Goal: Information Seeking & Learning: Learn about a topic

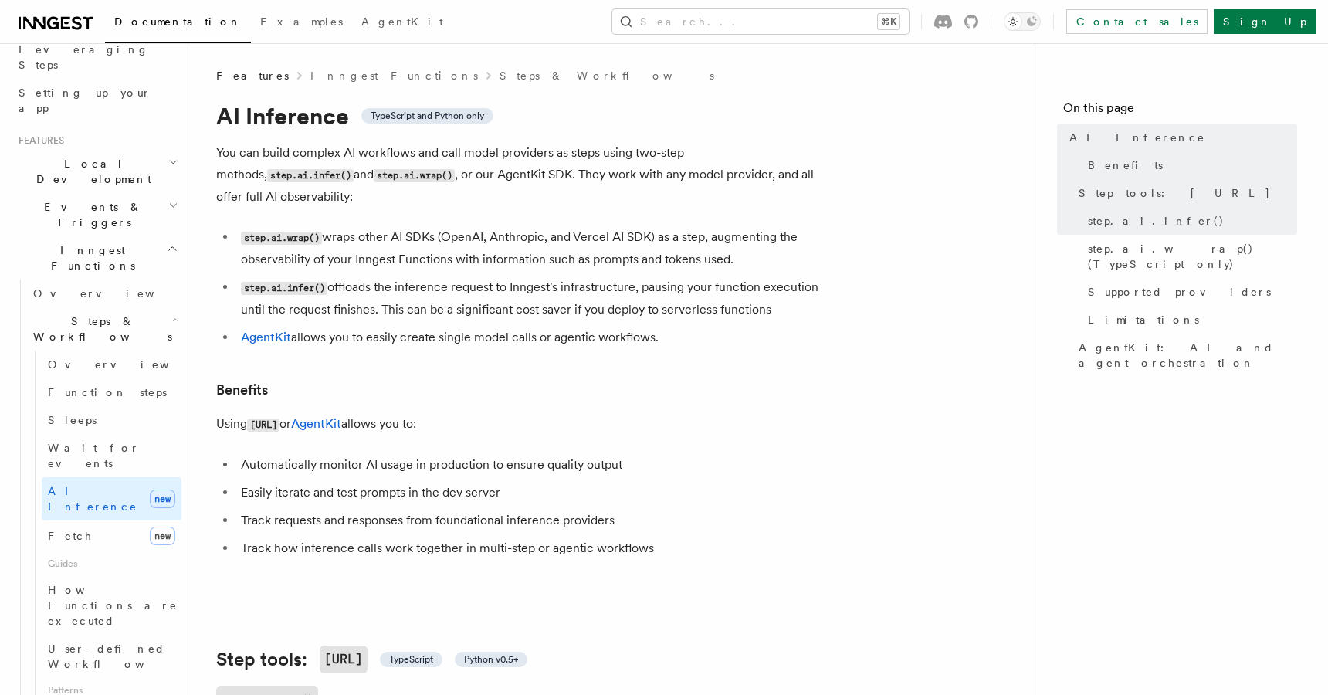
scroll to position [260, 0]
click at [79, 519] on link "Fetch new" at bounding box center [112, 534] width 140 height 31
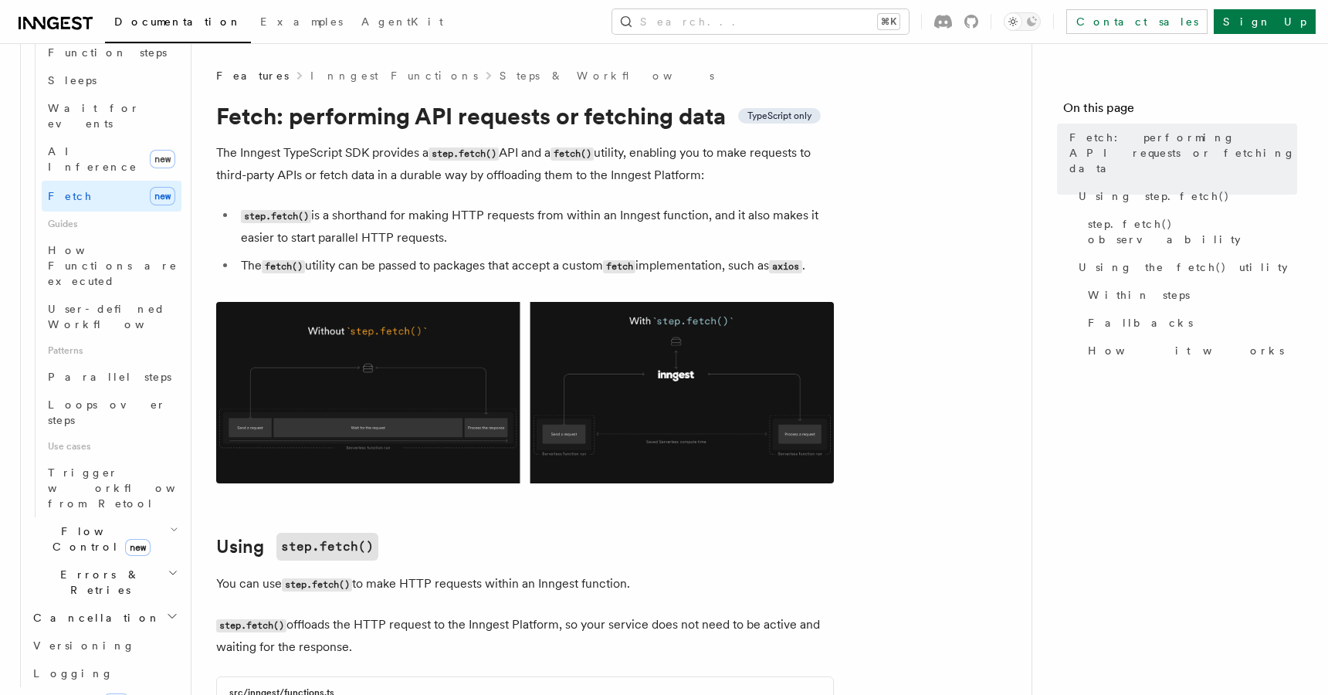
scroll to position [599, 0]
click at [69, 523] on span "Flow Control new" at bounding box center [98, 538] width 143 height 31
click at [86, 597] on span "Singleton" at bounding box center [92, 603] width 88 height 12
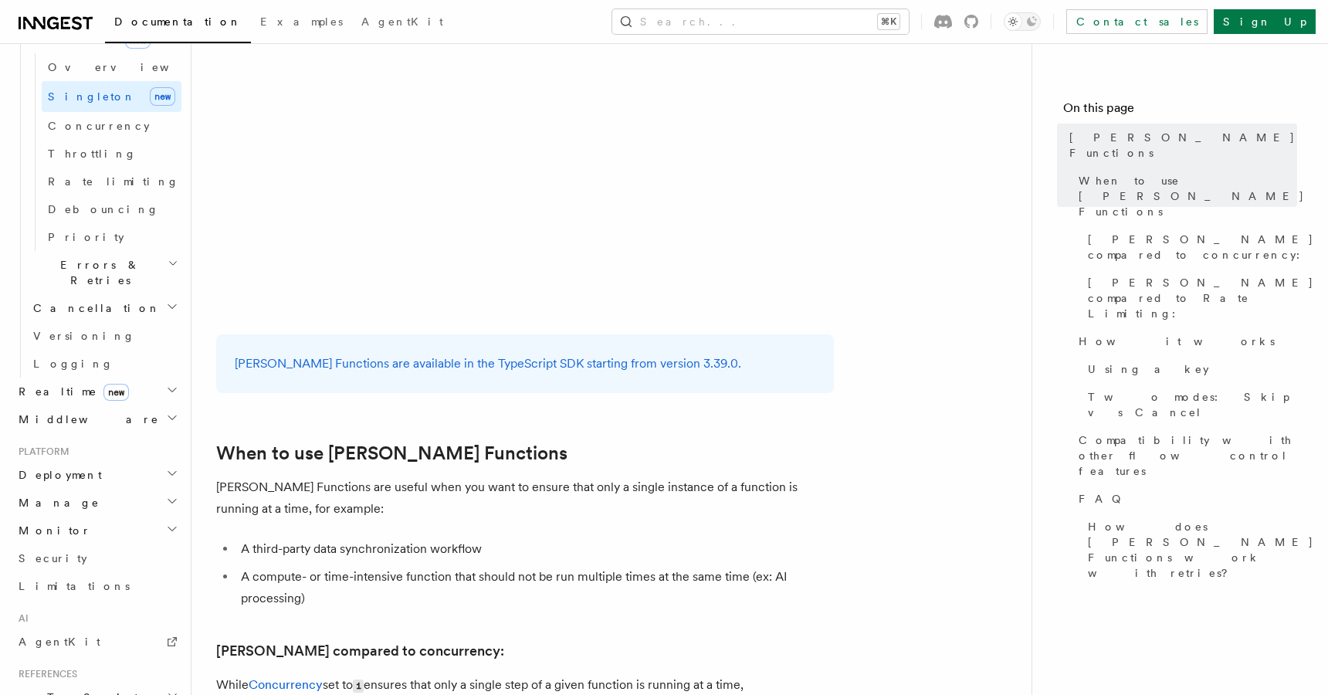
scroll to position [221, 0]
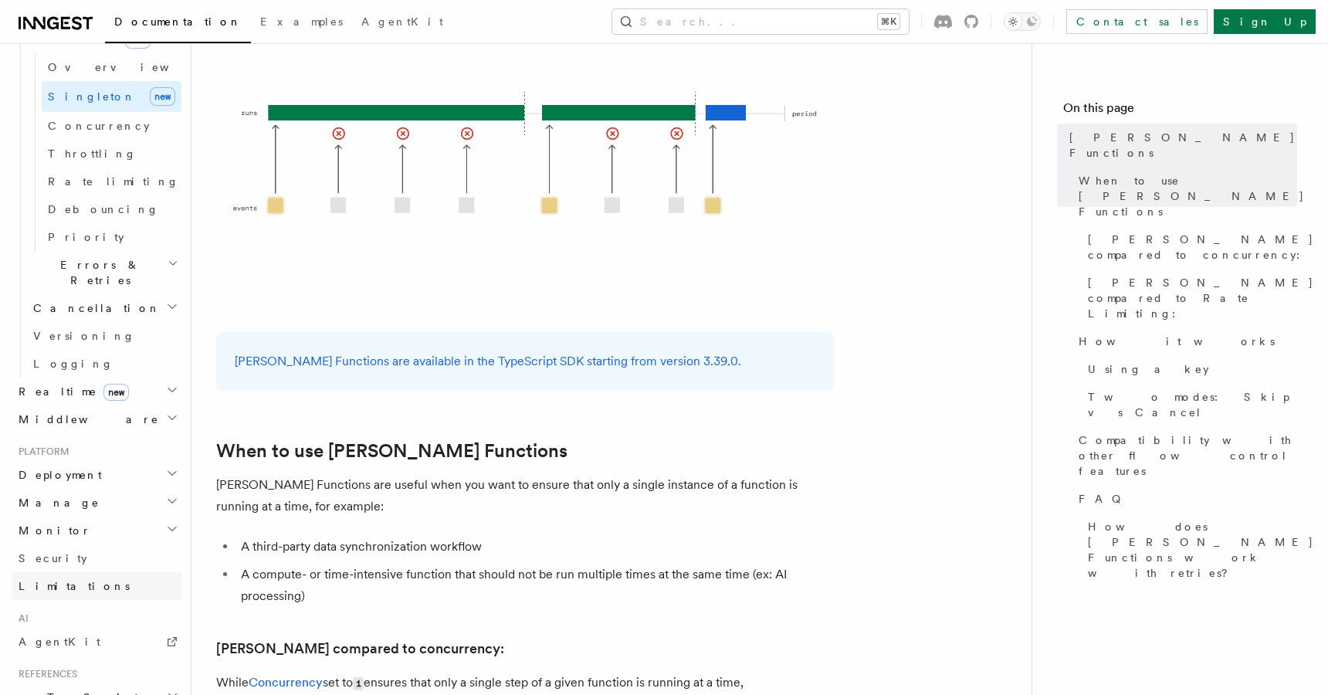
click at [114, 572] on link "Limitations" at bounding box center [96, 586] width 169 height 28
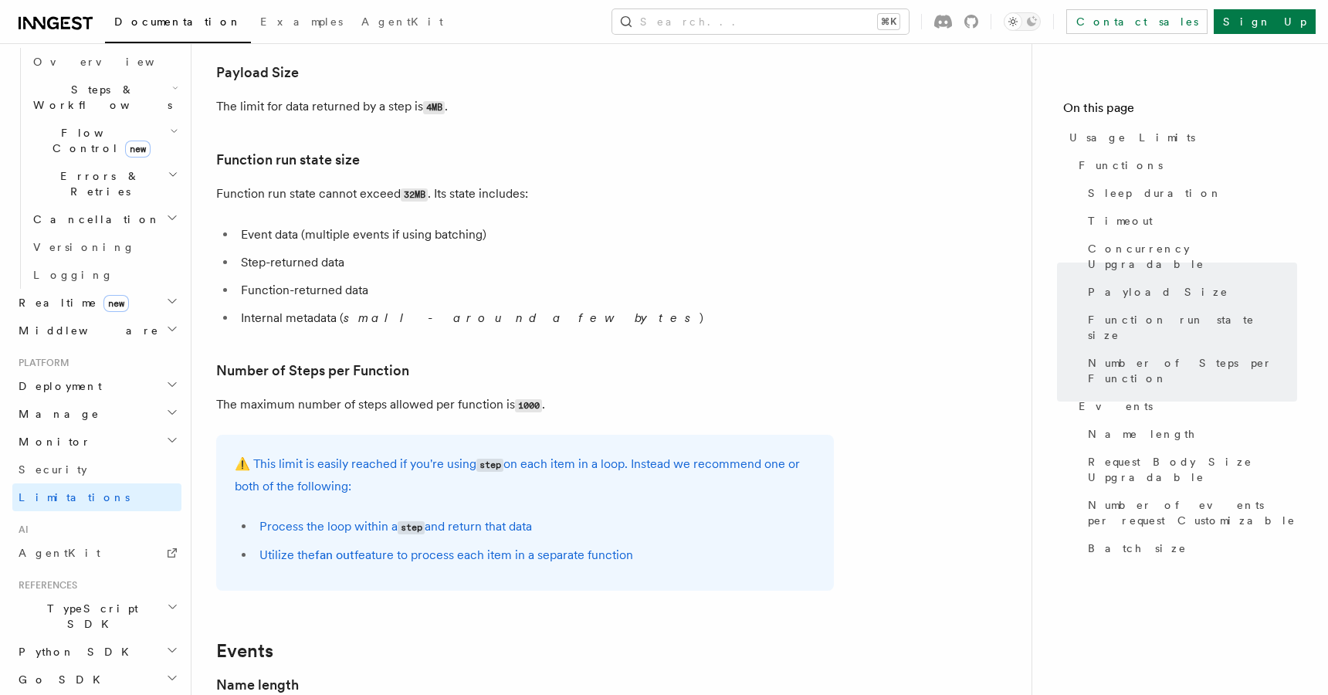
scroll to position [470, 0]
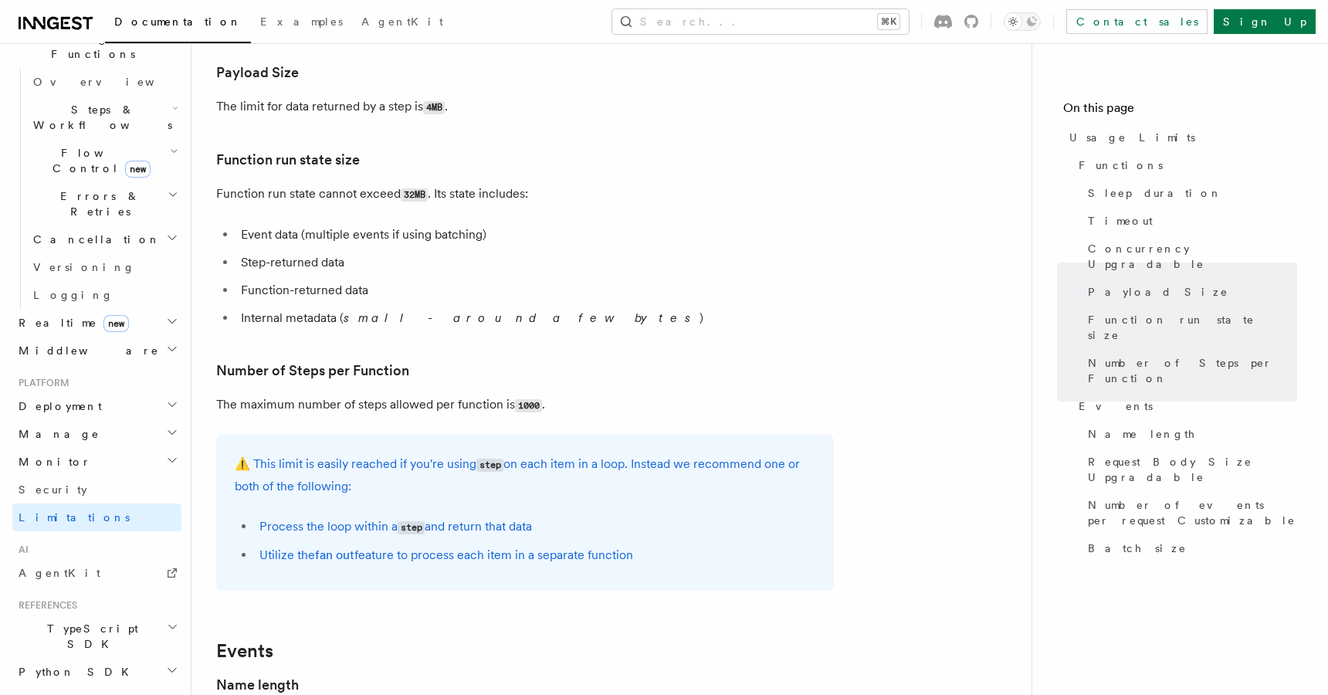
click at [39, 315] on span "Realtime new" at bounding box center [70, 322] width 117 height 15
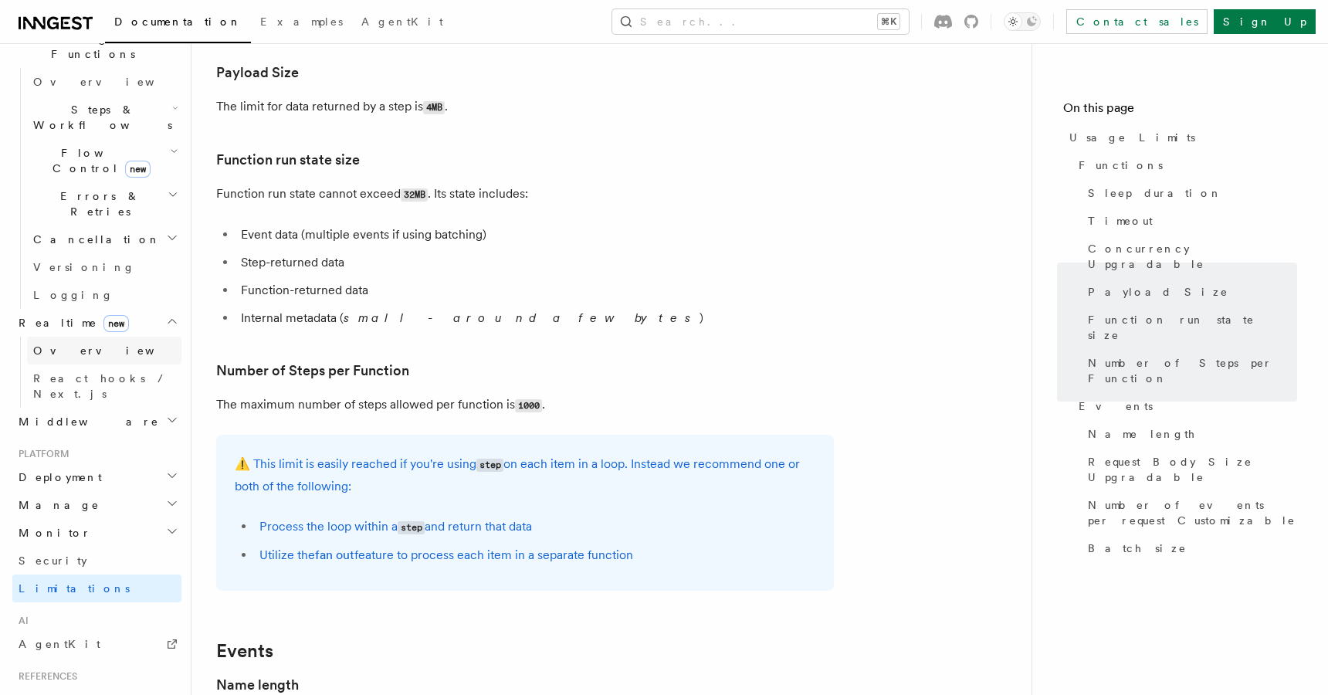
click at [66, 344] on span "Overview" at bounding box center [112, 350] width 159 height 12
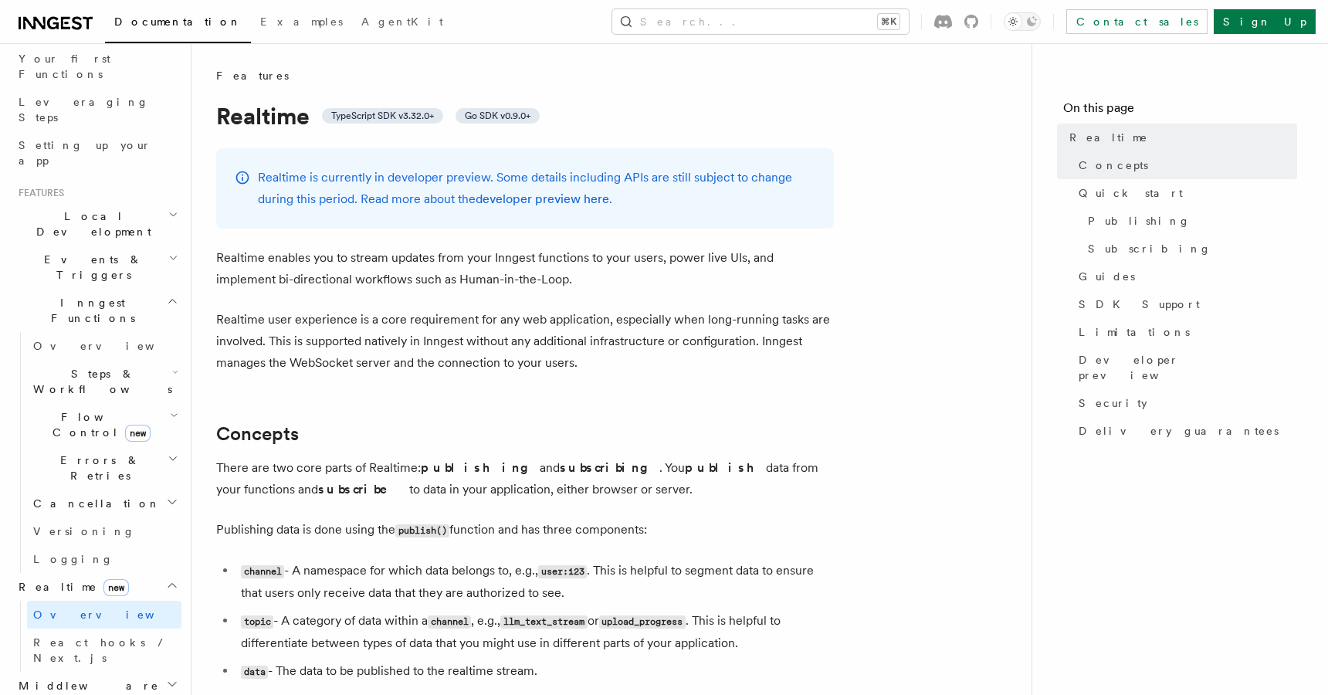
scroll to position [205, 0]
click at [93, 410] on span "Flow Control new" at bounding box center [98, 425] width 143 height 31
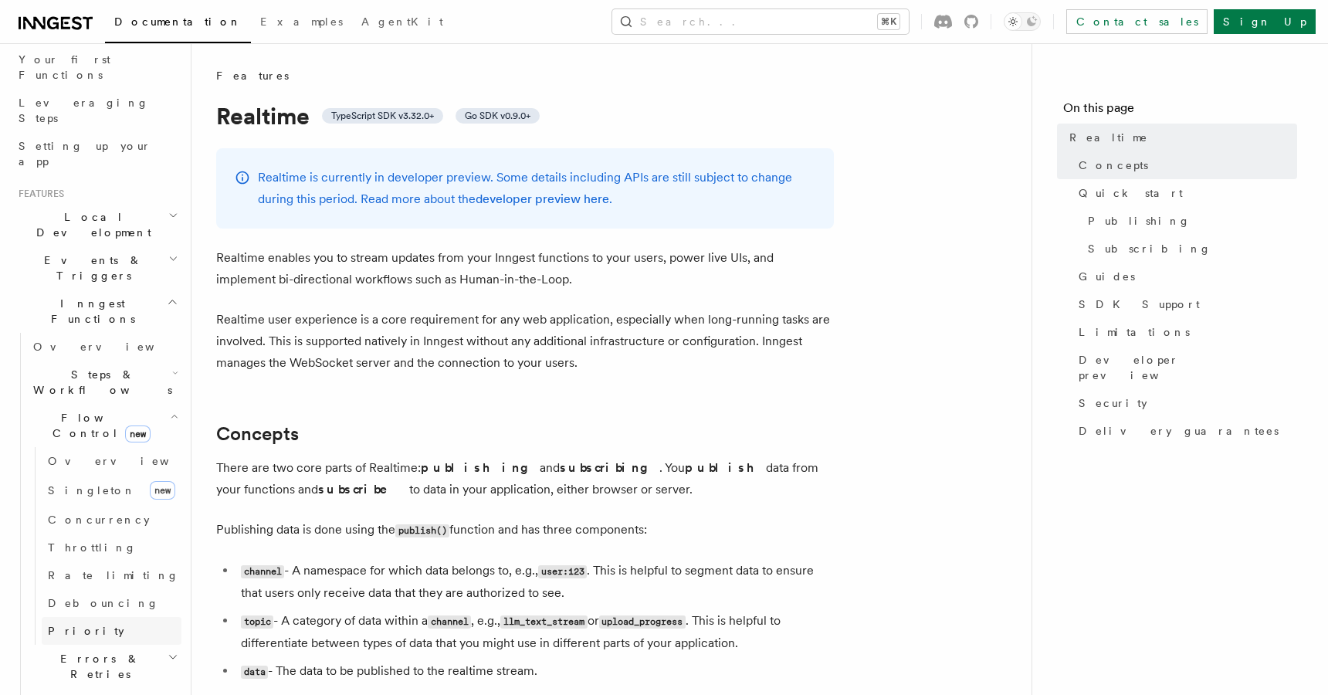
click at [74, 625] on span "Priority" at bounding box center [86, 631] width 76 height 12
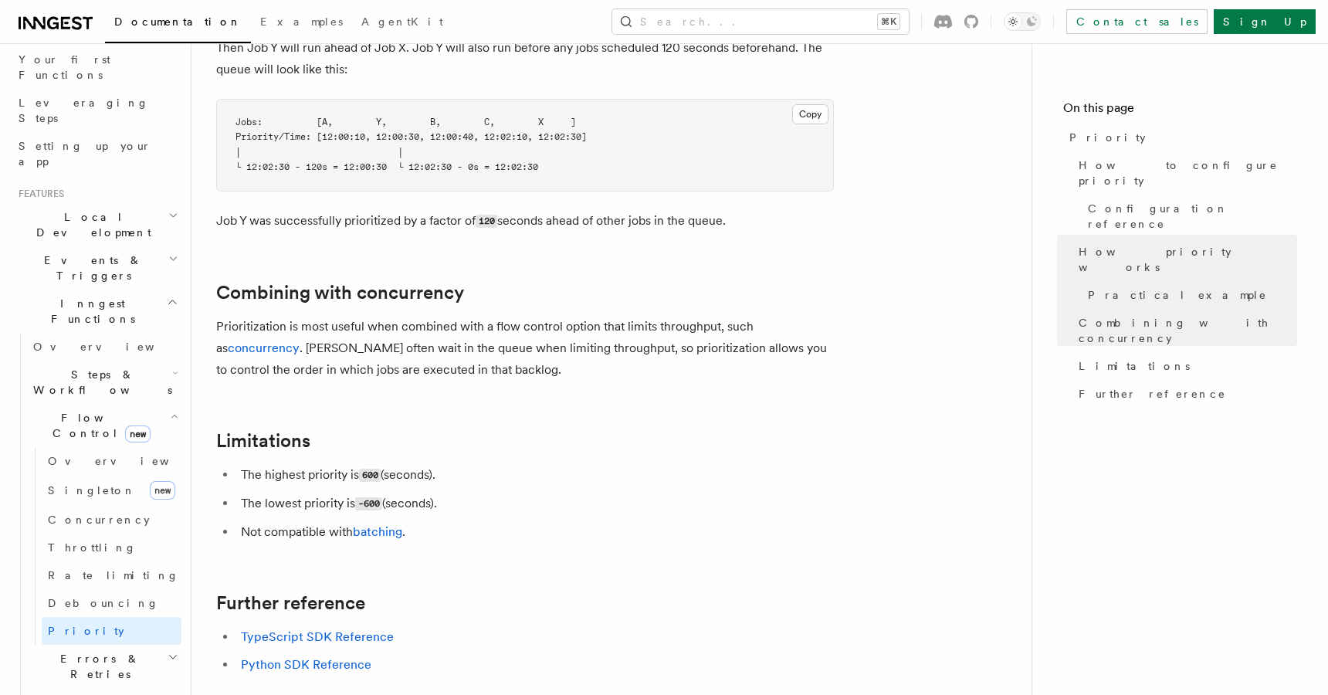
scroll to position [1455, 0]
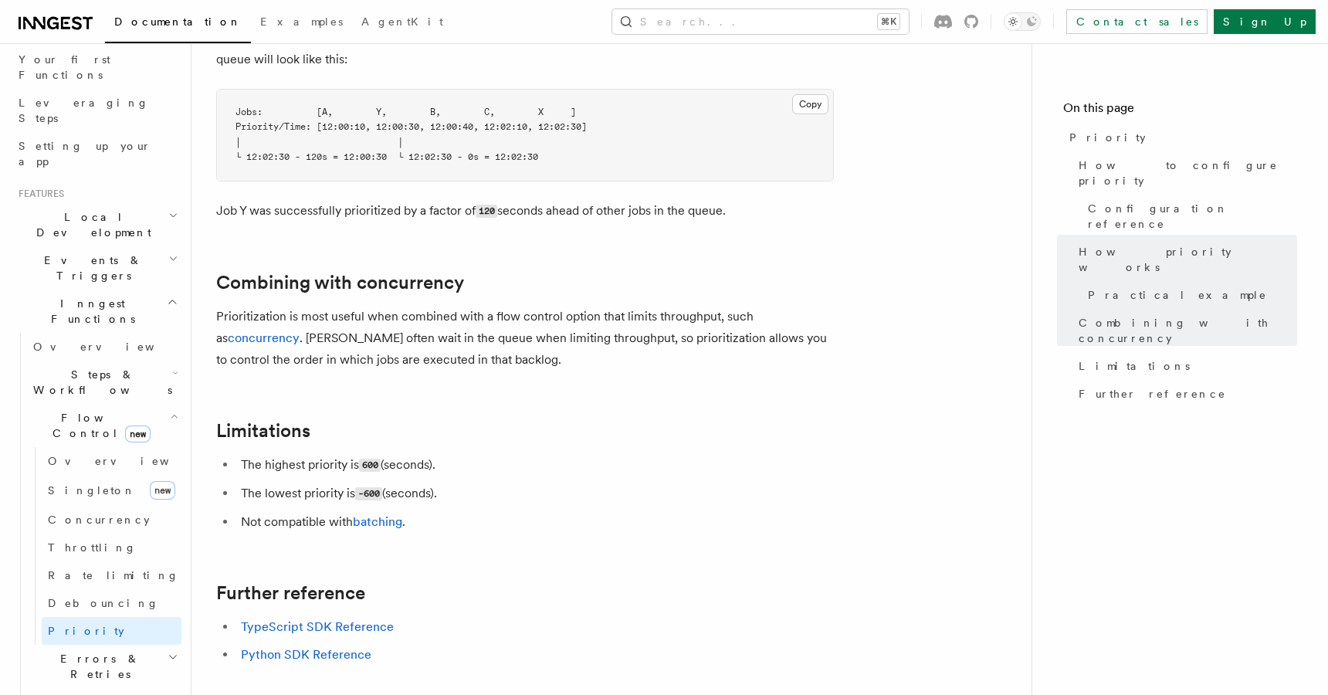
click at [99, 253] on span "Events & Triggers" at bounding box center [90, 268] width 156 height 31
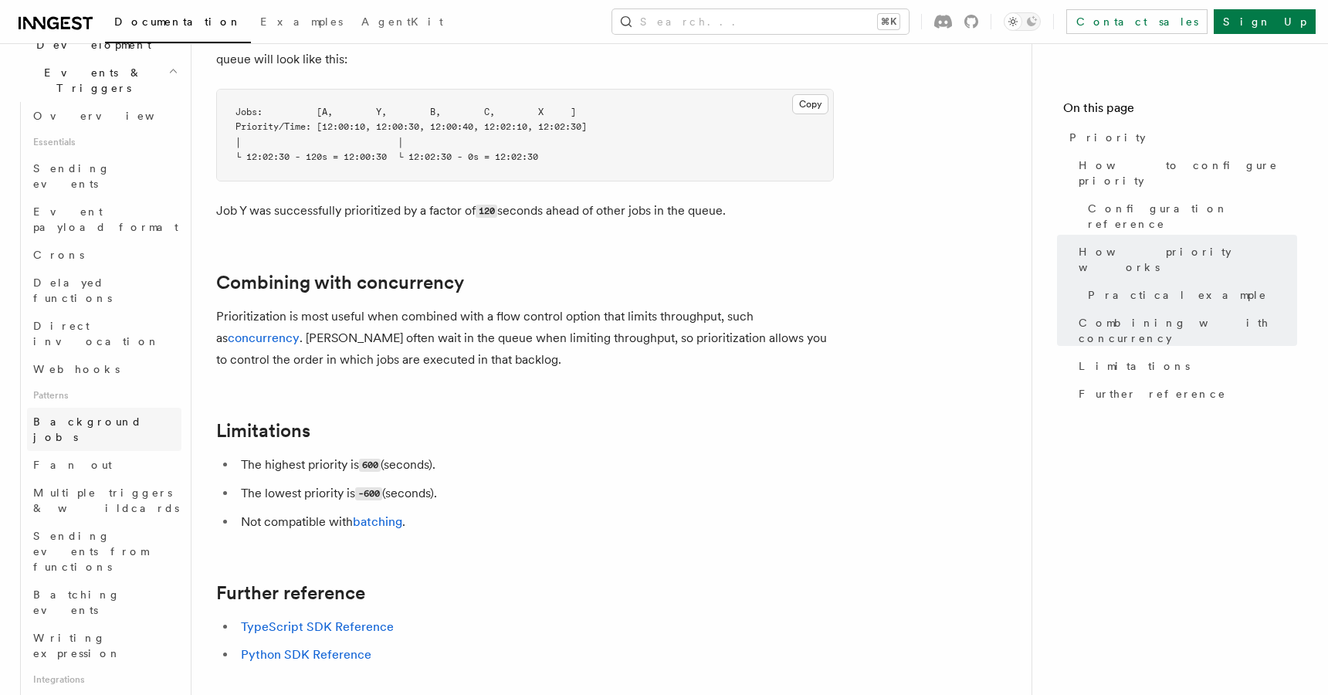
scroll to position [398, 0]
click at [66, 453] on span "Fan out" at bounding box center [72, 459] width 79 height 12
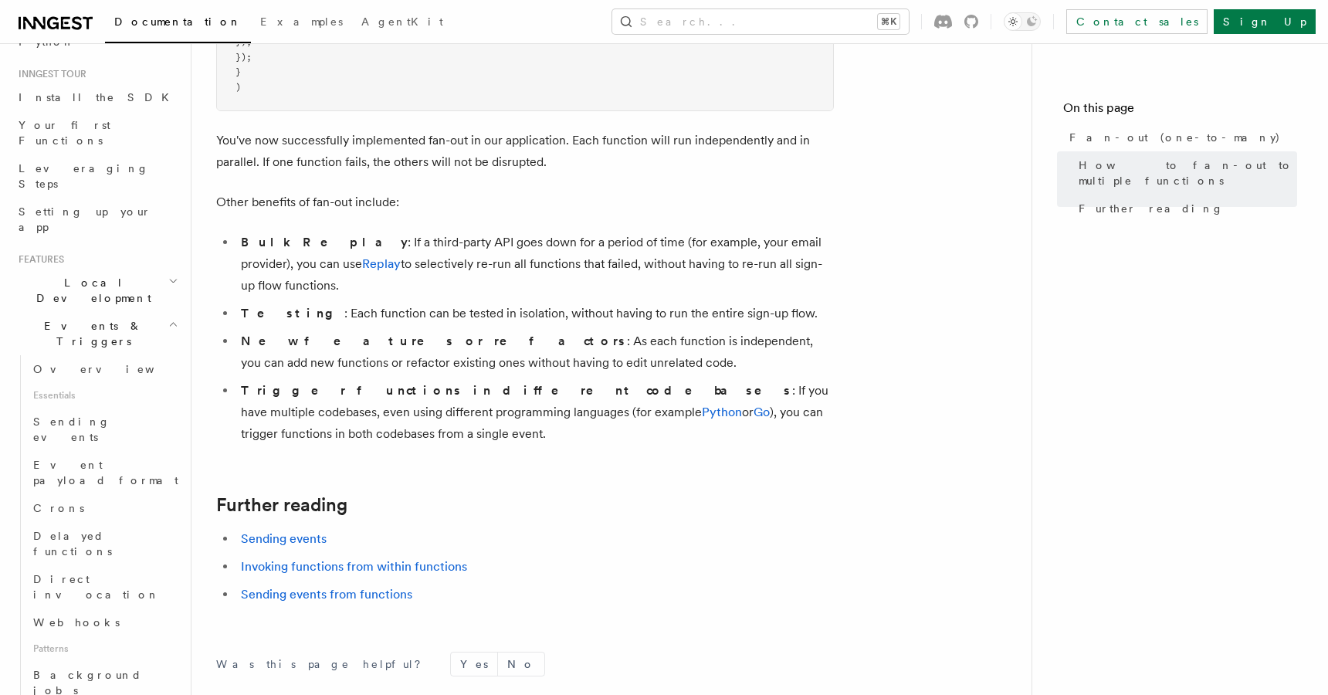
scroll to position [141, 0]
click at [96, 457] on span "Event payload format" at bounding box center [105, 471] width 145 height 28
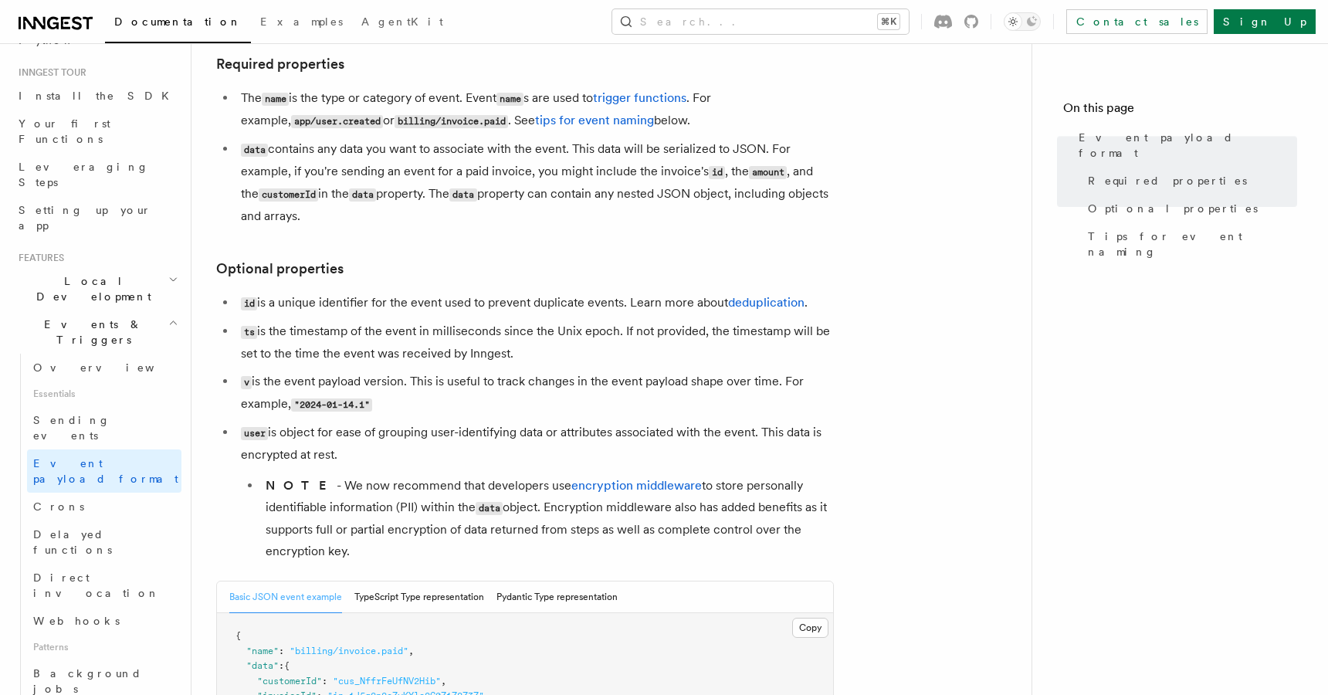
scroll to position [187, 0]
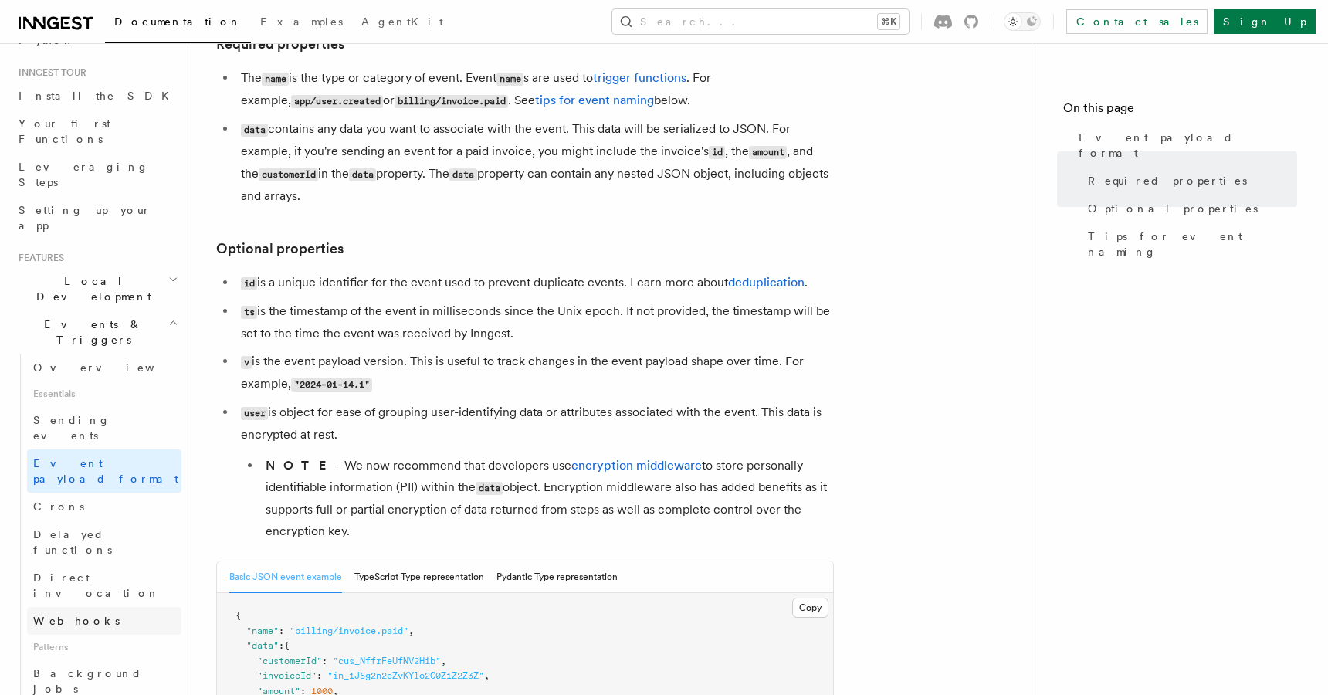
click at [99, 607] on link "Webhooks" at bounding box center [104, 621] width 154 height 28
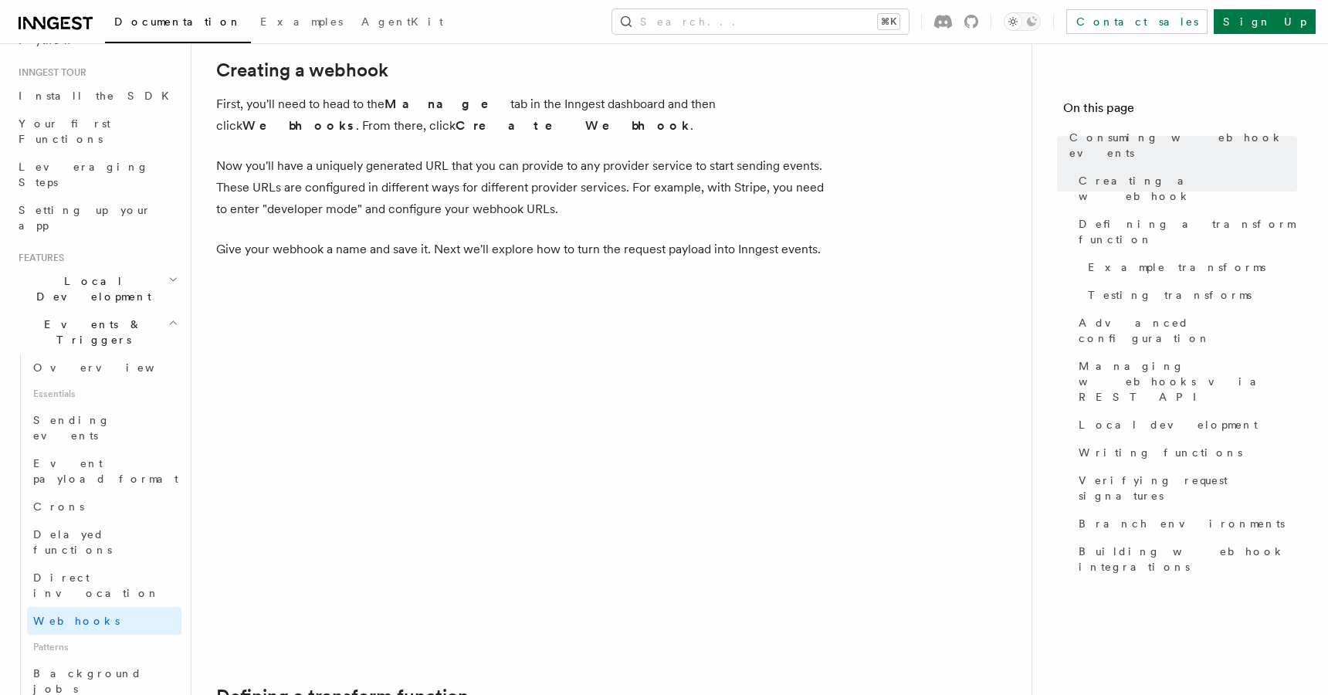
scroll to position [451, 0]
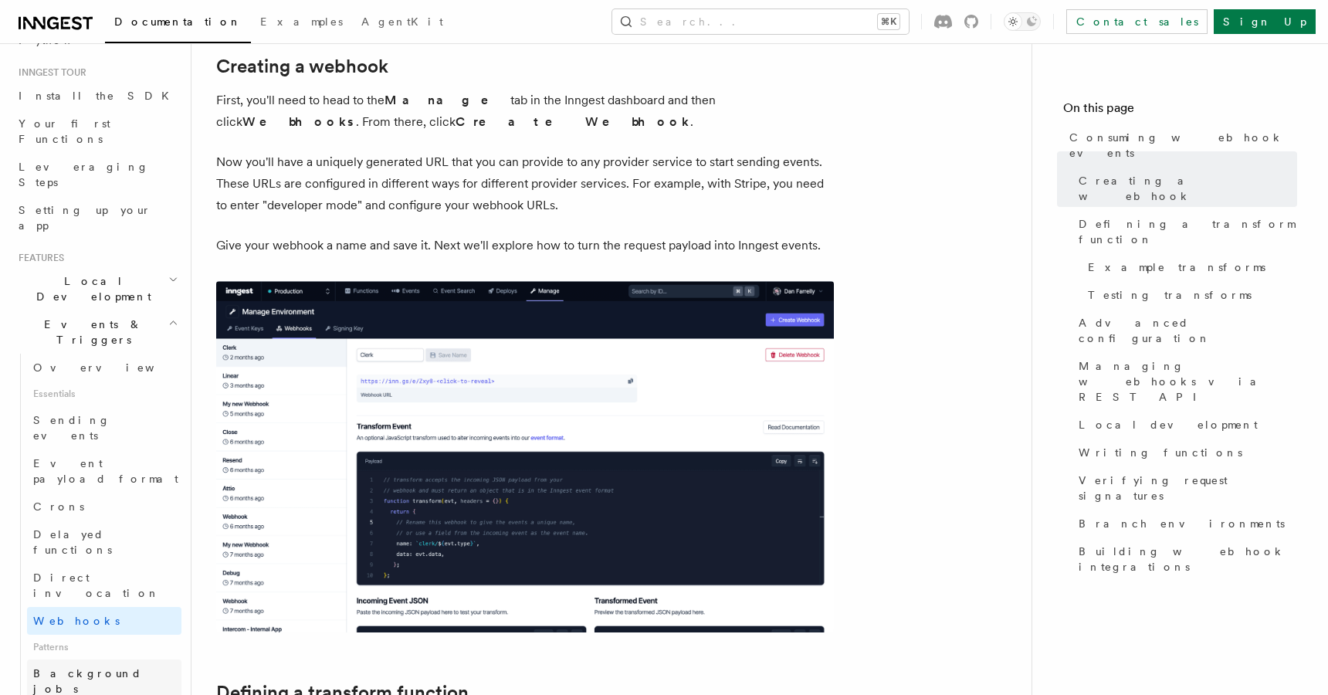
click at [92, 667] on span "Background jobs" at bounding box center [87, 681] width 109 height 28
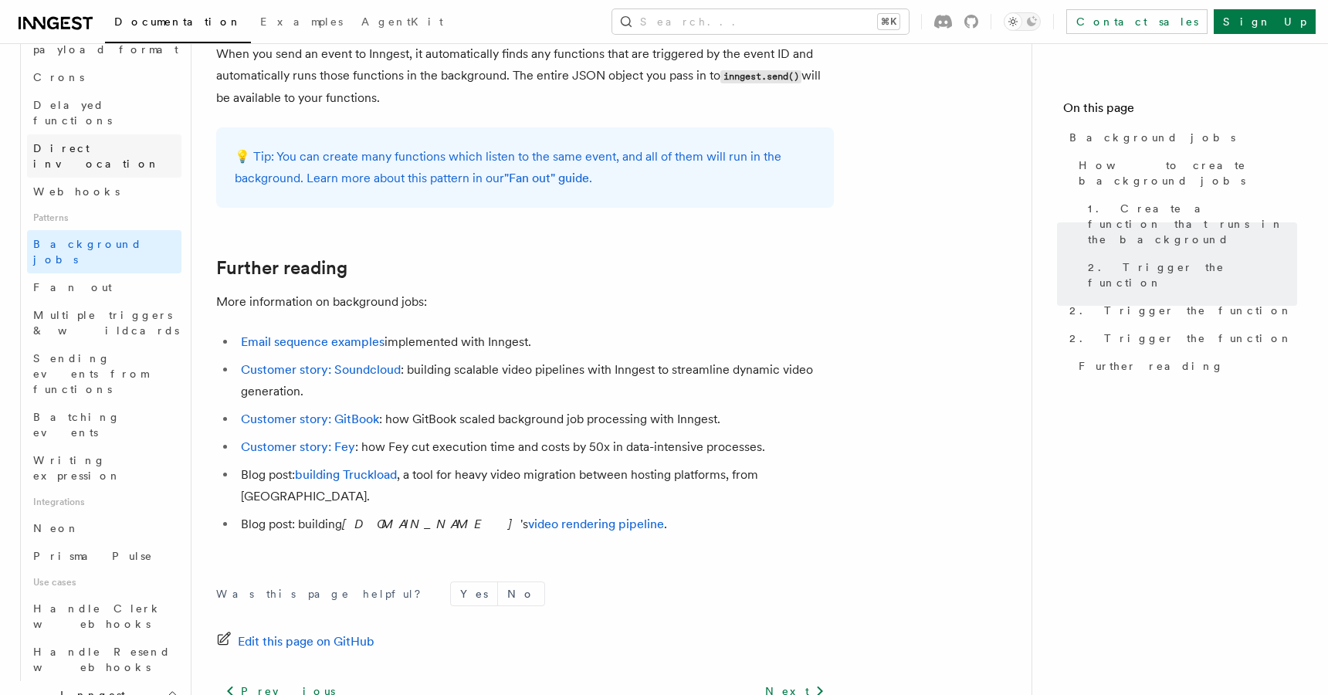
scroll to position [574, 0]
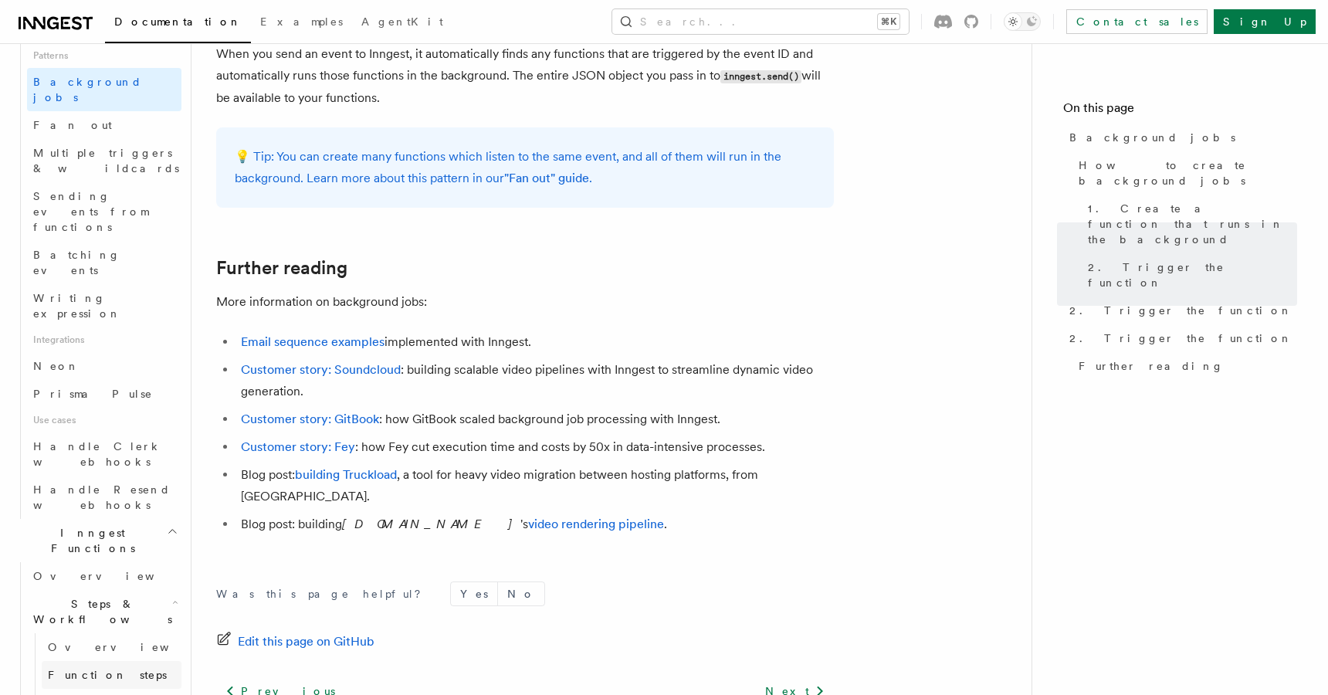
scroll to position [735, 0]
click at [93, 666] on span "Function steps" at bounding box center [107, 672] width 119 height 12
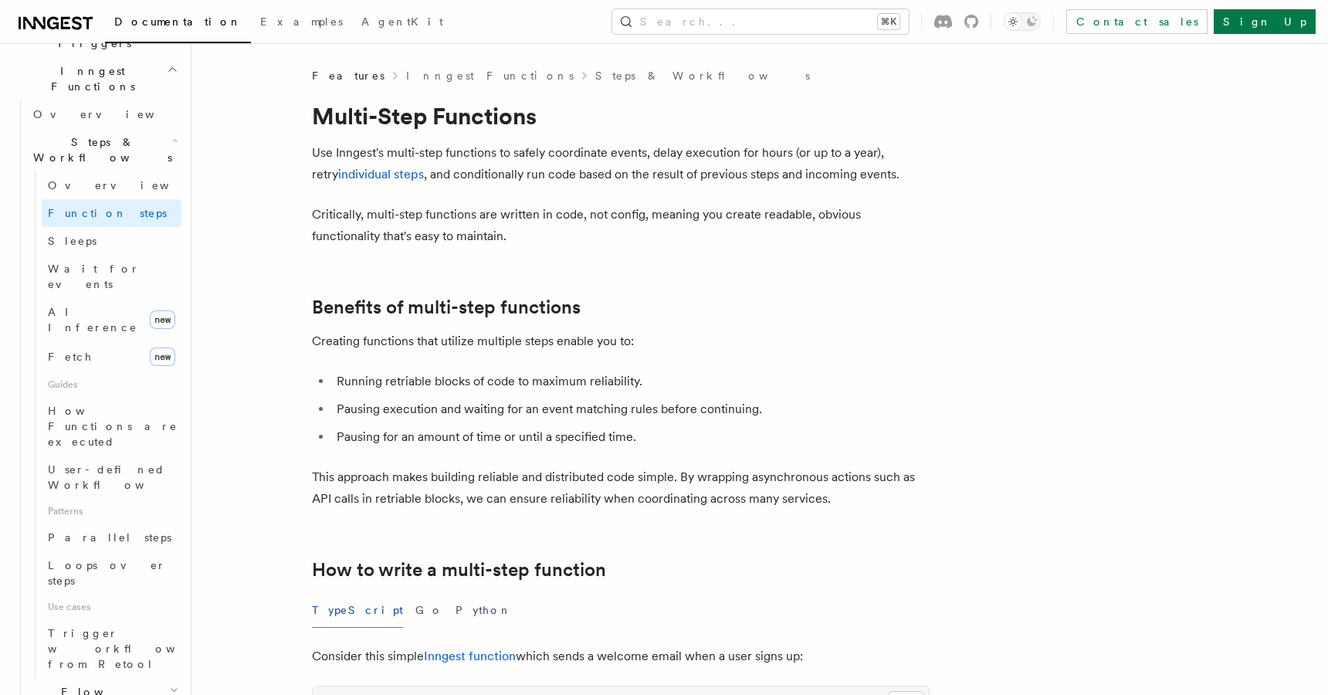
scroll to position [436, 0]
click at [91, 628] on span "Trigger workflows from Retool" at bounding box center [133, 649] width 170 height 43
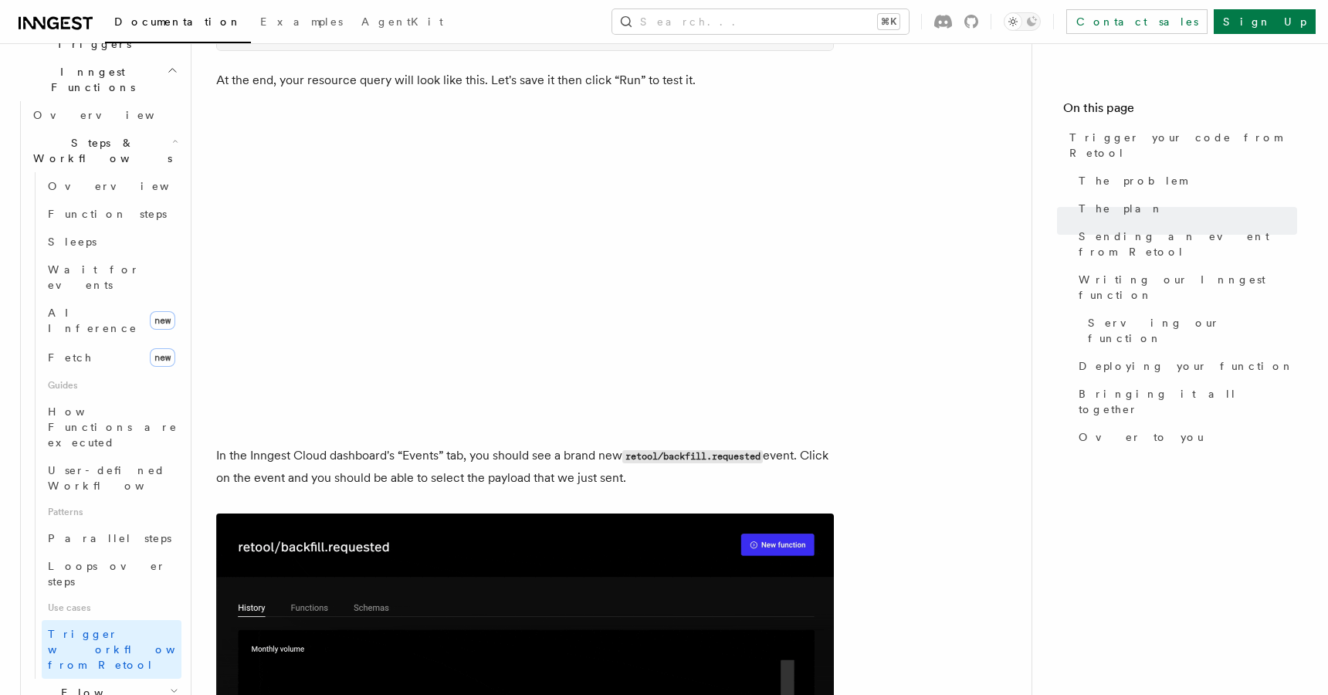
scroll to position [1842, 0]
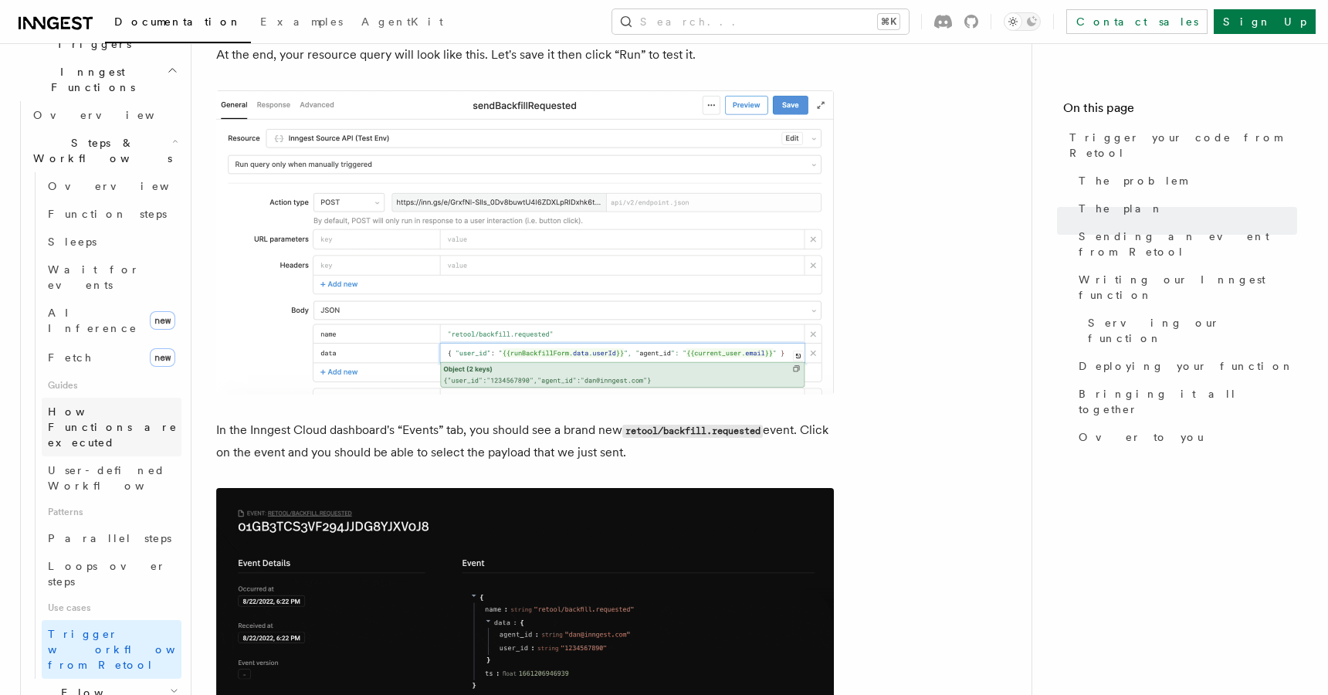
click at [114, 404] on span "How Functions are executed" at bounding box center [115, 427] width 134 height 46
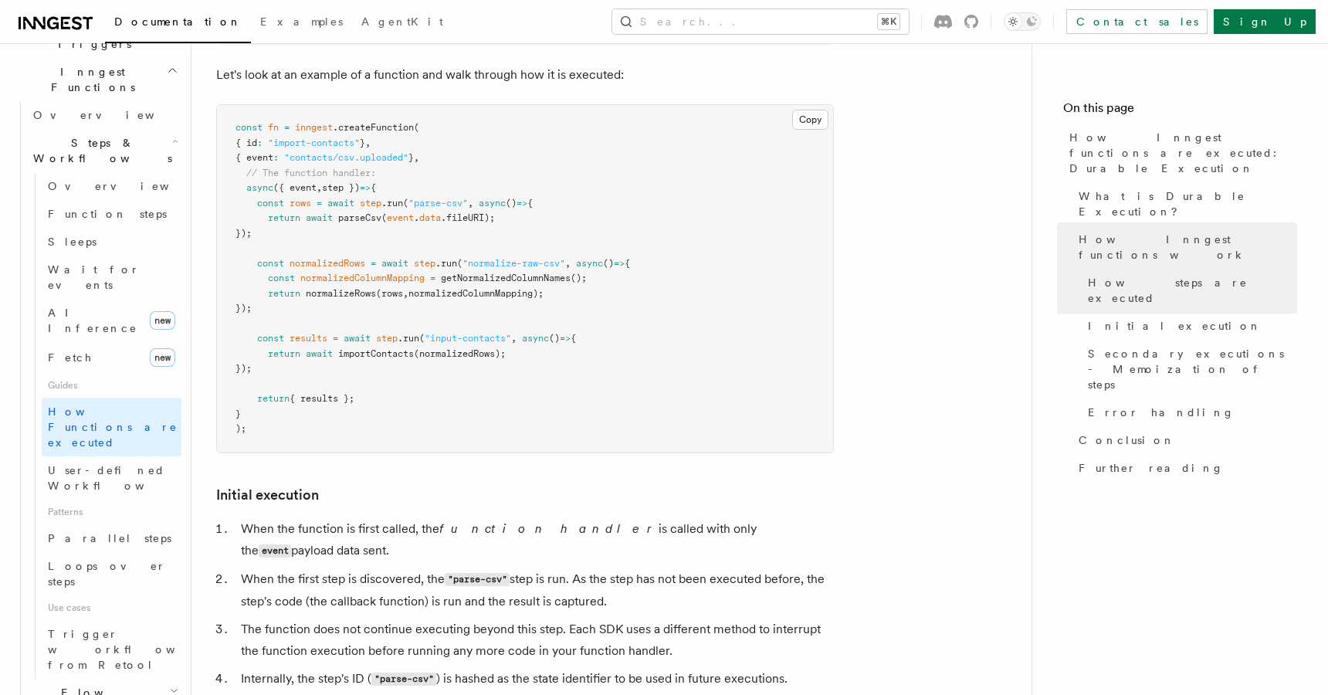
scroll to position [1476, 0]
